Goal: Check status: Check status

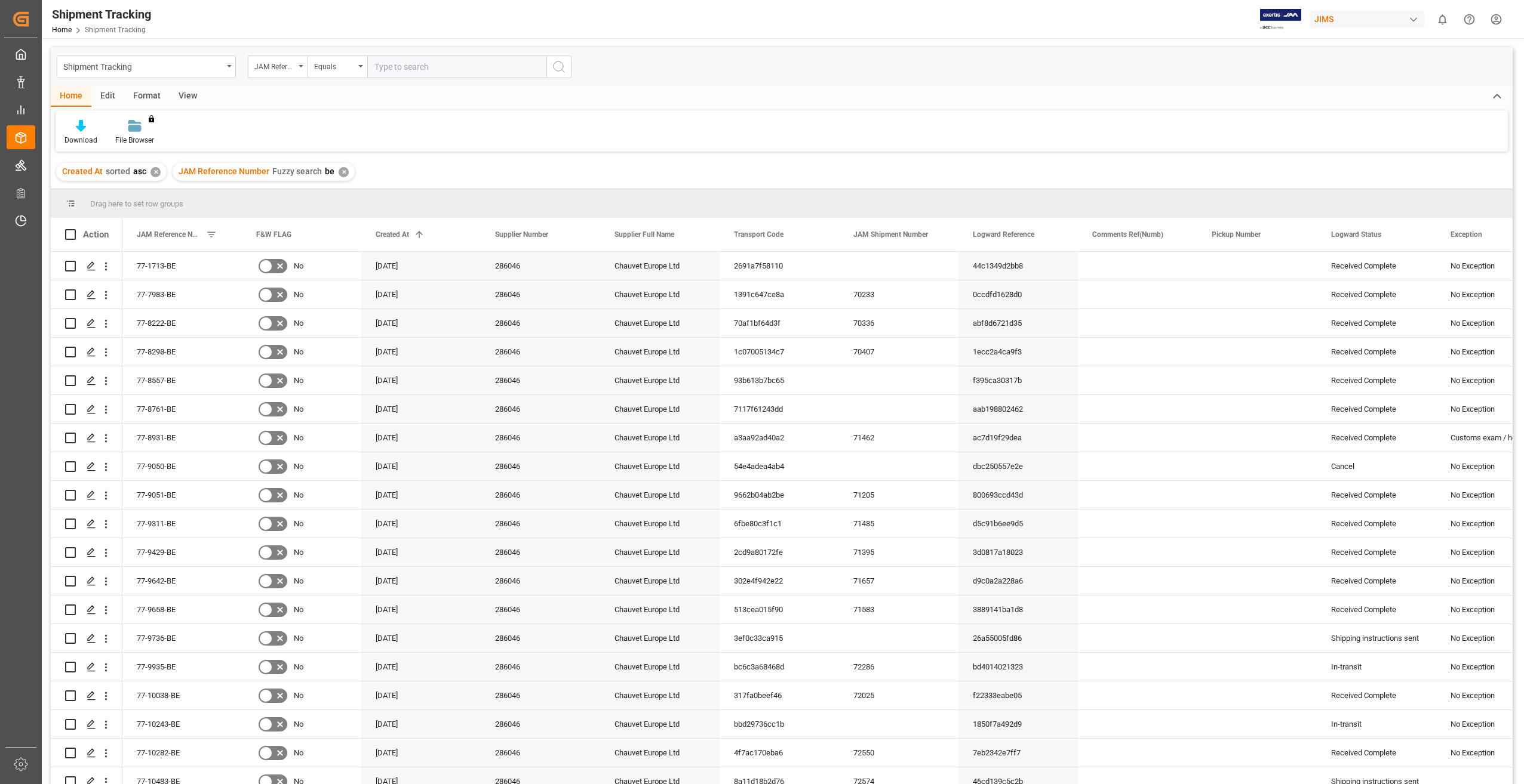
click at [402, 64] on input "text" at bounding box center [457, 67] width 179 height 23
type input "77-9772-CN"
click at [566, 61] on button "search button" at bounding box center [559, 67] width 25 height 23
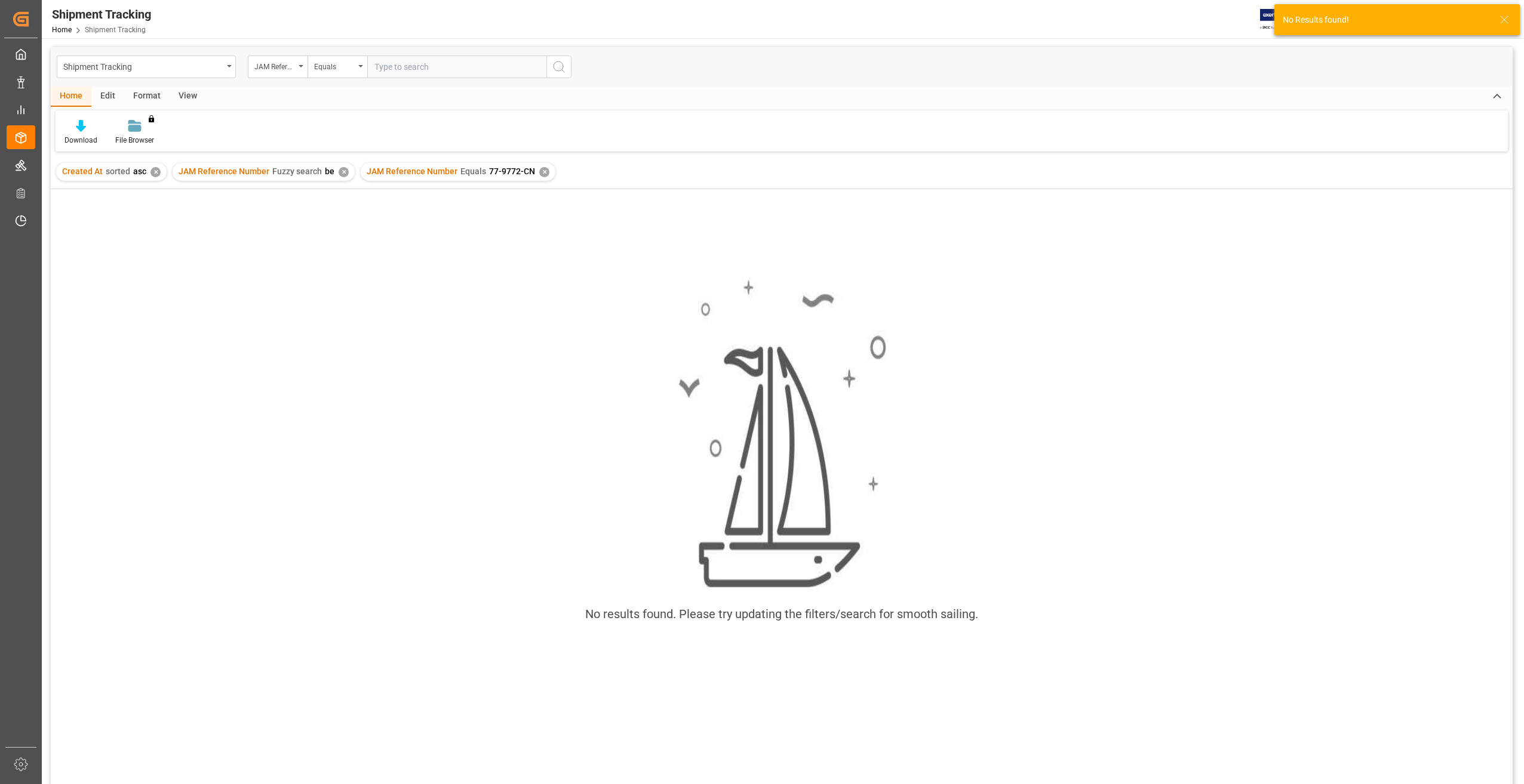
click at [344, 172] on div "✕" at bounding box center [344, 172] width 10 height 10
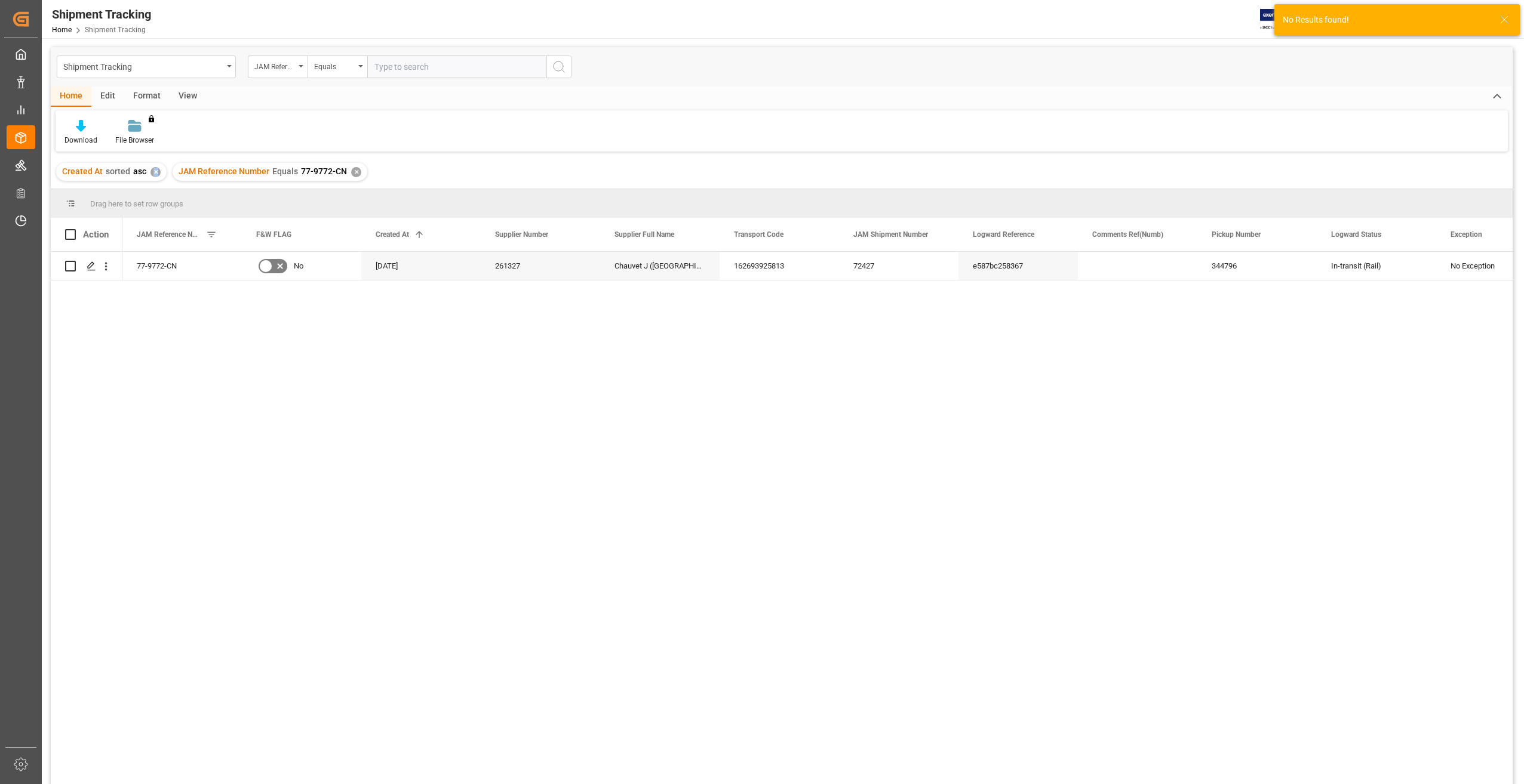
click at [154, 172] on div "✕" at bounding box center [156, 172] width 10 height 10
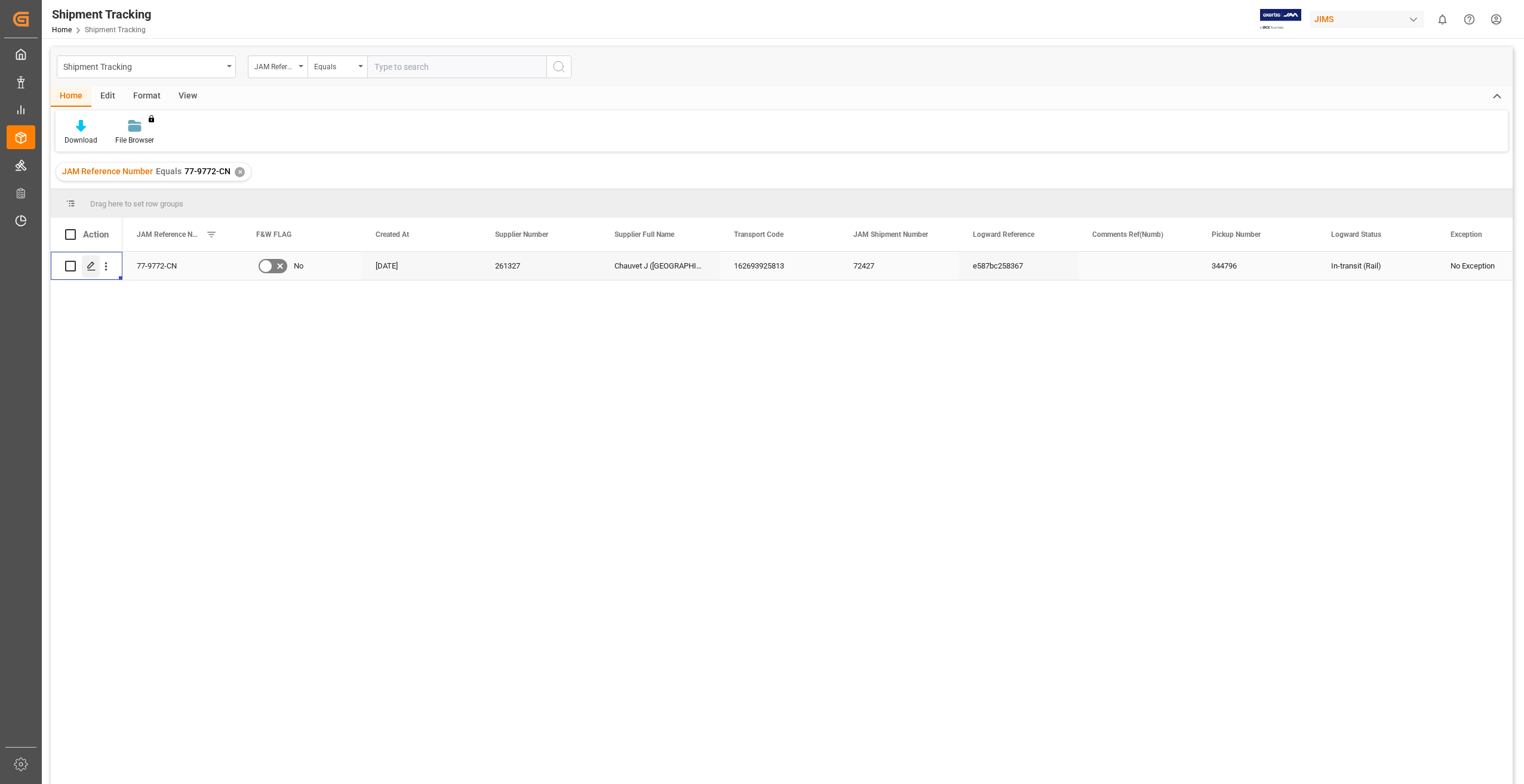
click at [84, 265] on div "Press SPACE to select this row." at bounding box center [91, 266] width 18 height 22
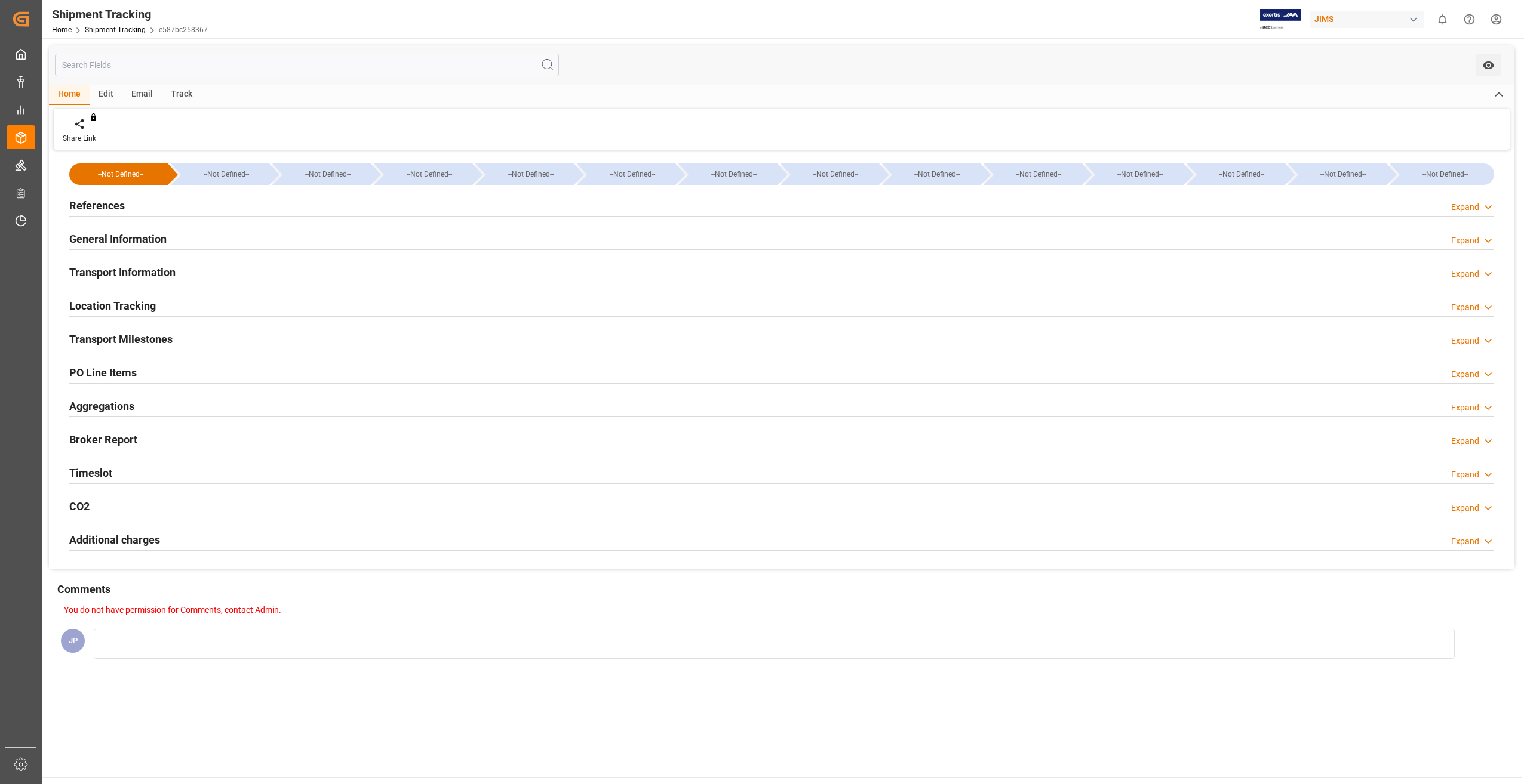
type input "CNYTN"
type input "CAVAN"
click at [129, 301] on h2 "Location Tracking" at bounding box center [112, 306] width 86 height 17
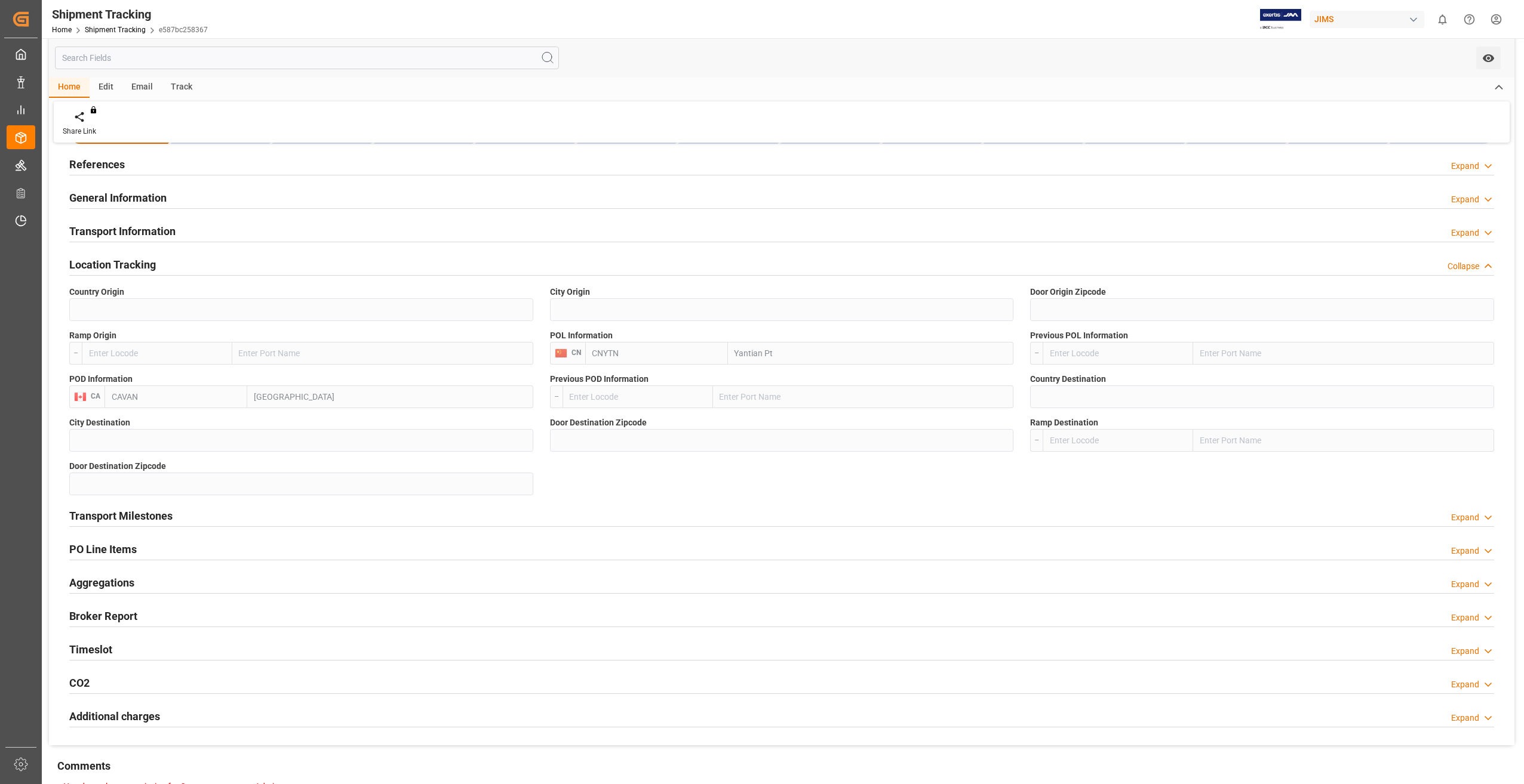
scroll to position [60, 0]
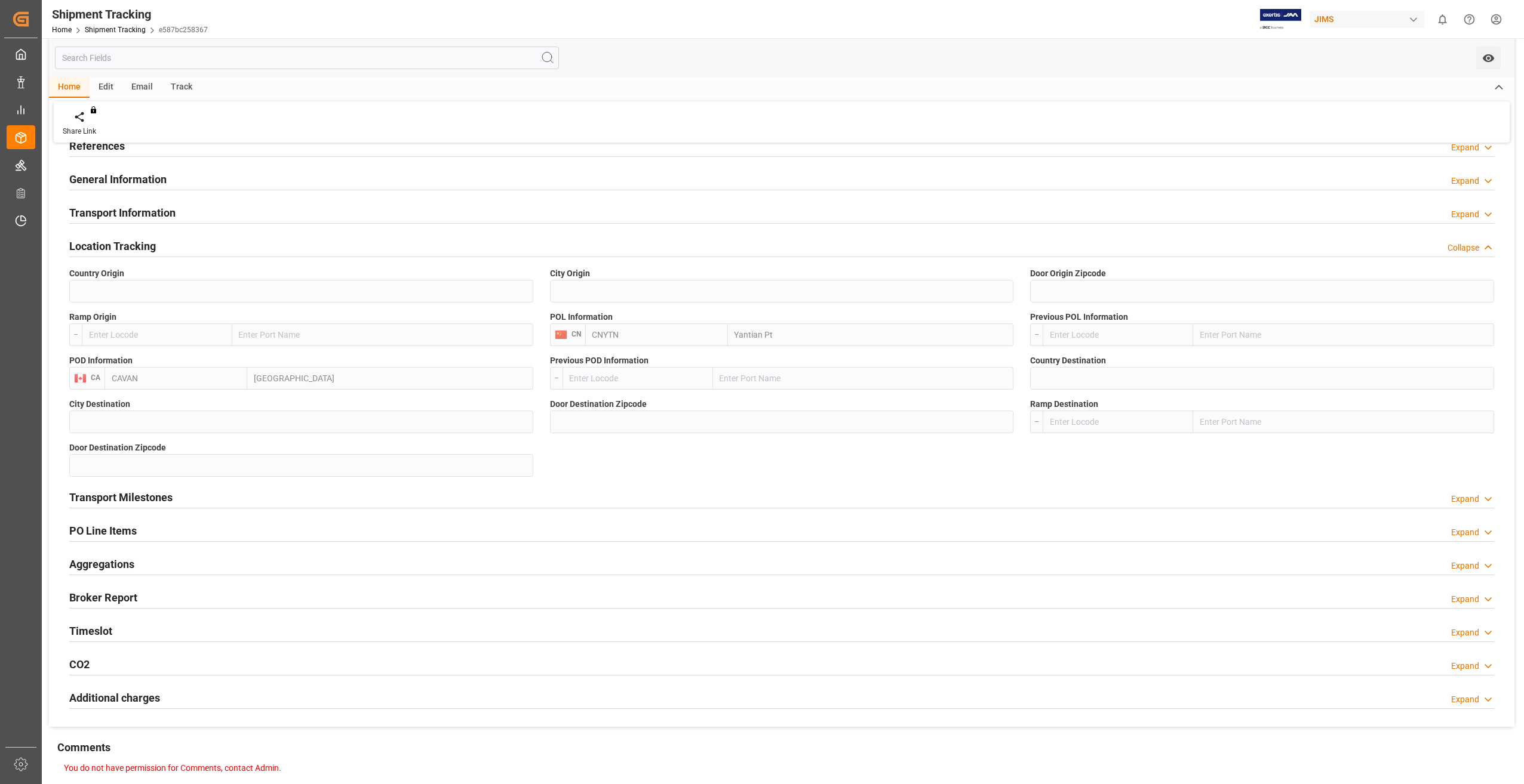
click at [136, 496] on h2 "Transport Milestones" at bounding box center [120, 497] width 104 height 17
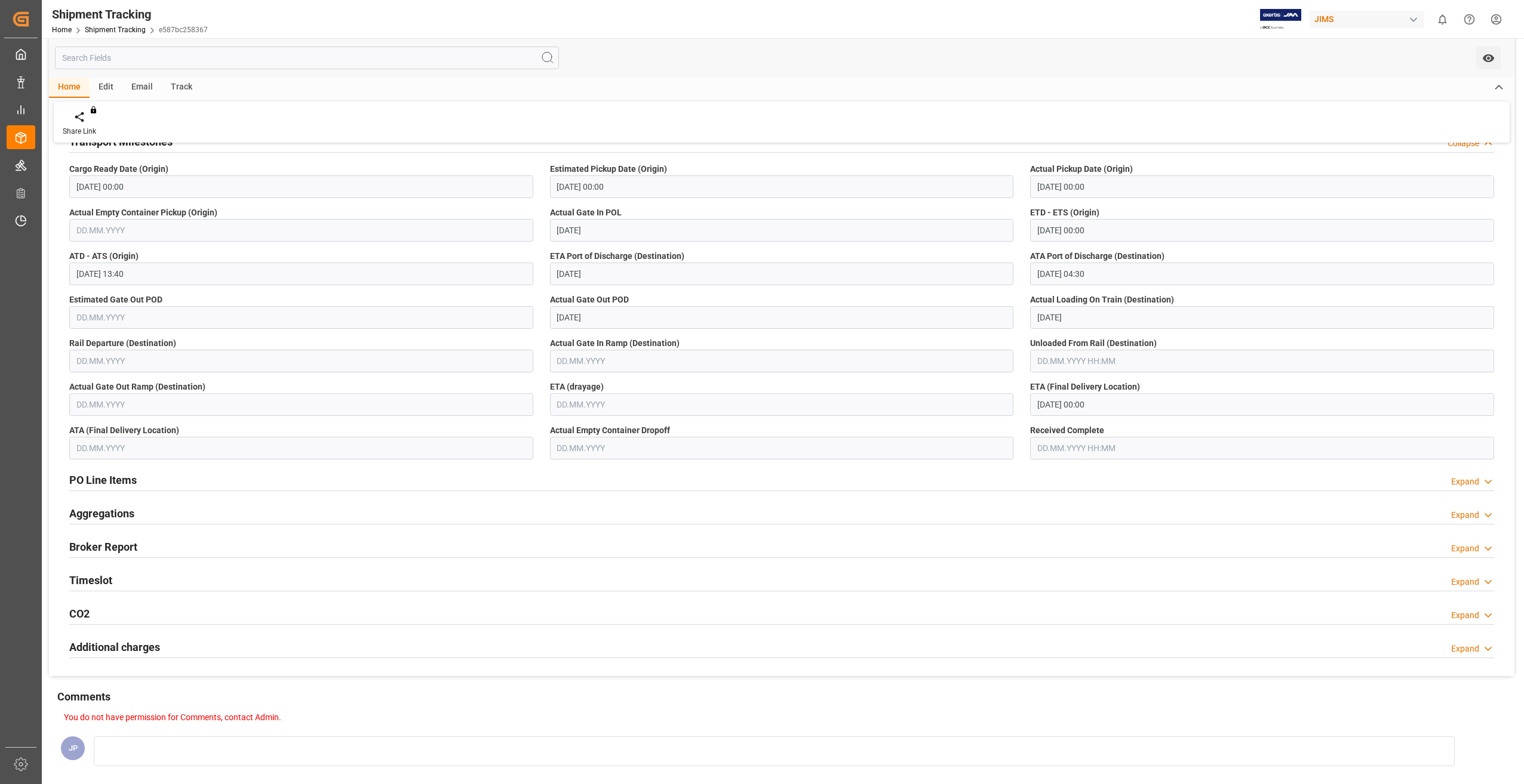
scroll to position [418, 0]
